Goal: Information Seeking & Learning: Check status

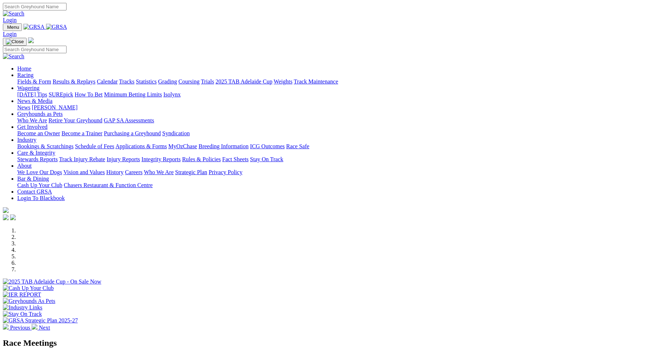
click at [95, 78] on link "Results & Replays" at bounding box center [74, 81] width 43 height 6
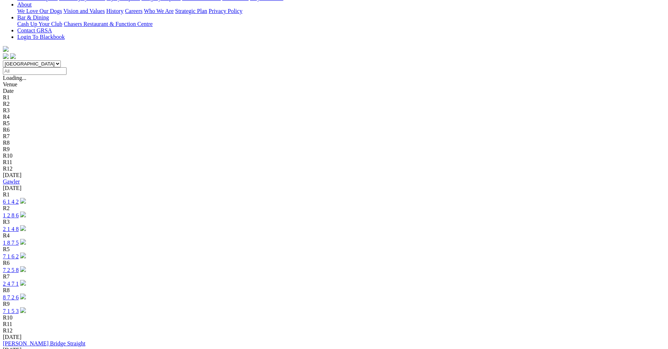
scroll to position [180, 0]
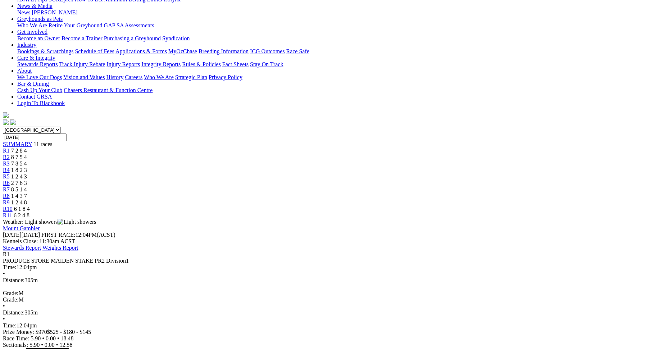
scroll to position [72, 0]
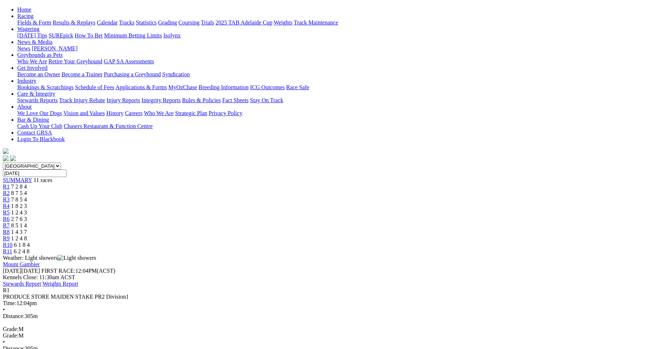
click at [218, 190] on div "R2 8 7 5 4" at bounding box center [334, 193] width 662 height 6
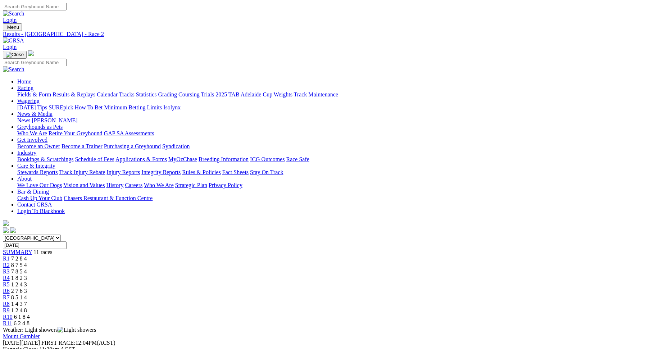
scroll to position [18, 0]
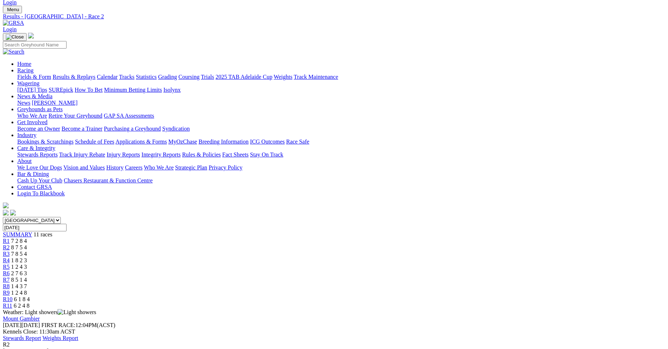
click at [255, 251] on div "R3 7 8 5 4" at bounding box center [334, 254] width 662 height 6
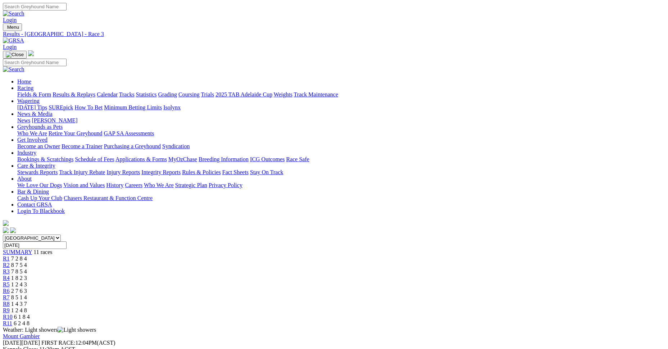
click at [289, 275] on div "R4 1 8 2 3" at bounding box center [334, 278] width 662 height 6
click at [27, 281] on span "1 2 4 3" at bounding box center [19, 284] width 16 height 6
click at [10, 288] on link "R6" at bounding box center [6, 291] width 7 height 6
click at [27, 294] on span "8 5 1 4" at bounding box center [19, 297] width 16 height 6
click at [10, 301] on span "R8" at bounding box center [6, 304] width 7 height 6
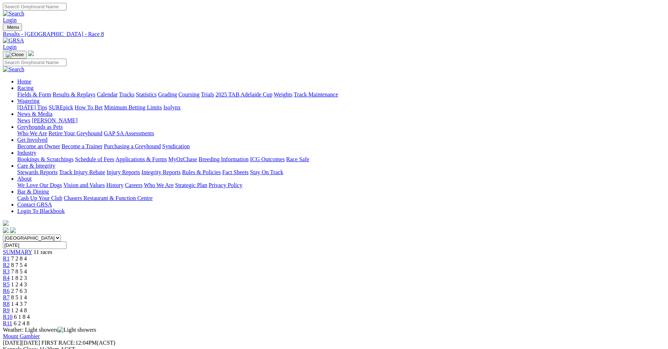
click at [467, 307] on div "R9 1 2 4 8" at bounding box center [334, 310] width 662 height 6
click at [13, 314] on span "R10" at bounding box center [8, 317] width 10 height 6
click at [12, 320] on span "R11" at bounding box center [7, 323] width 9 height 6
click at [58, 169] on link "Stewards Reports" at bounding box center [37, 172] width 40 height 6
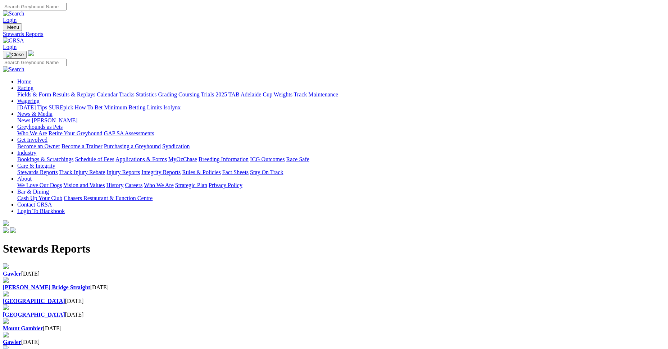
click at [55, 163] on link "Care & Integrity" at bounding box center [36, 166] width 38 height 6
click at [181, 169] on link "Integrity Reports" at bounding box center [160, 172] width 39 height 6
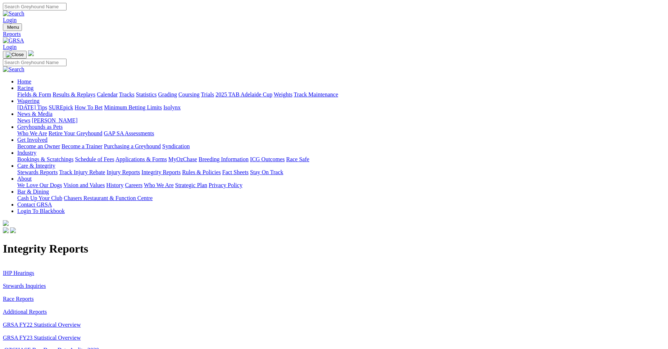
click at [34, 270] on link "IHP Hearings" at bounding box center [18, 273] width 31 height 6
click at [46, 283] on link "Stewards Inquiries" at bounding box center [24, 286] width 43 height 6
